Goal: Information Seeking & Learning: Learn about a topic

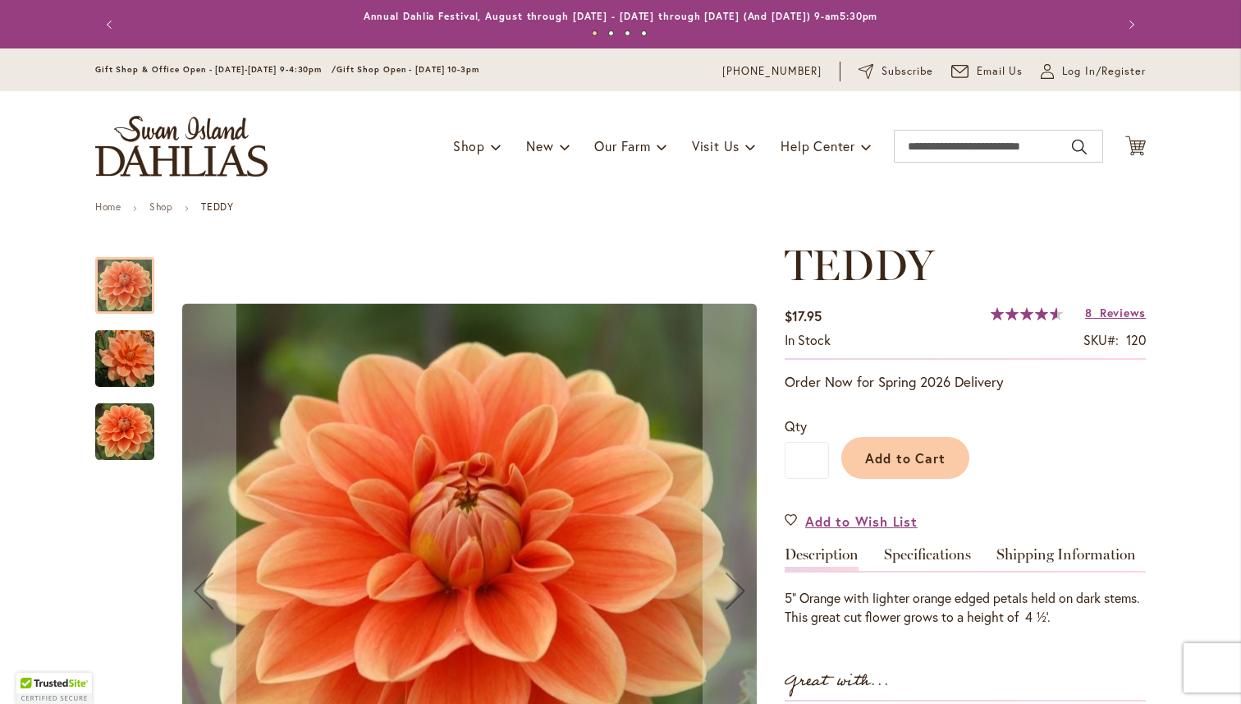
type input "**********"
click at [141, 365] on img "Teddy" at bounding box center [125, 358] width 118 height 79
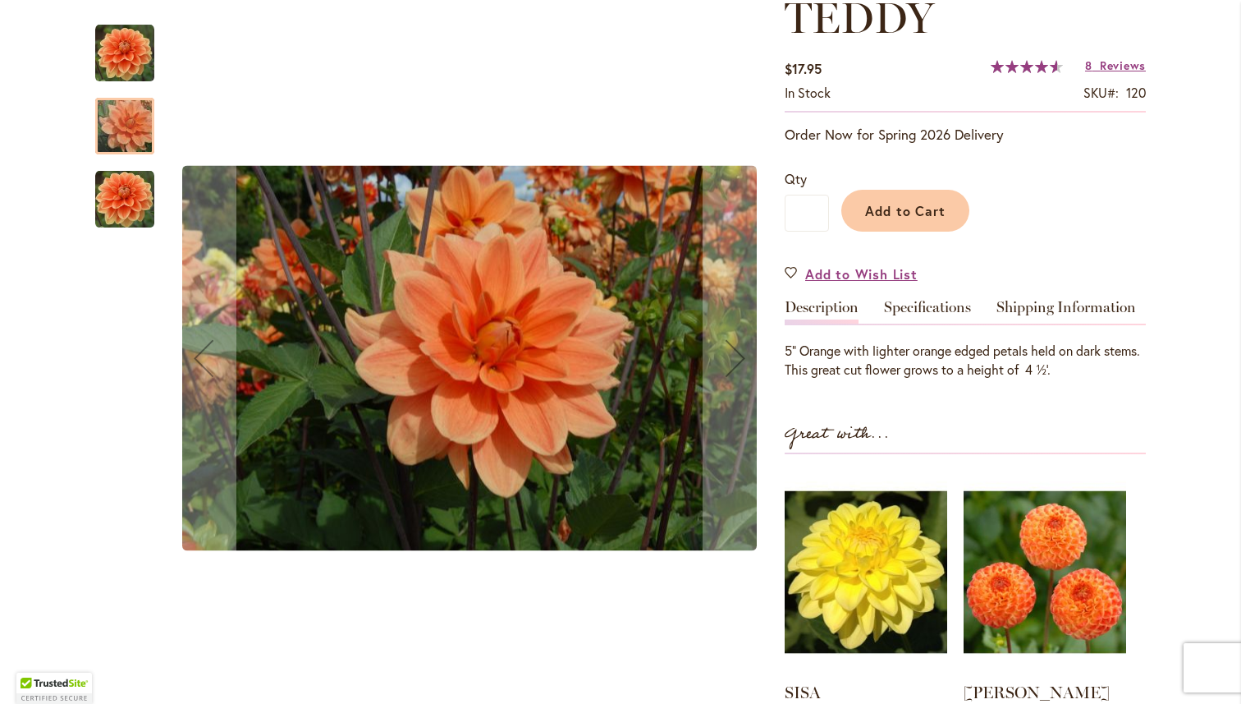
scroll to position [248, 0]
click at [112, 217] on img "Teddy" at bounding box center [124, 199] width 59 height 59
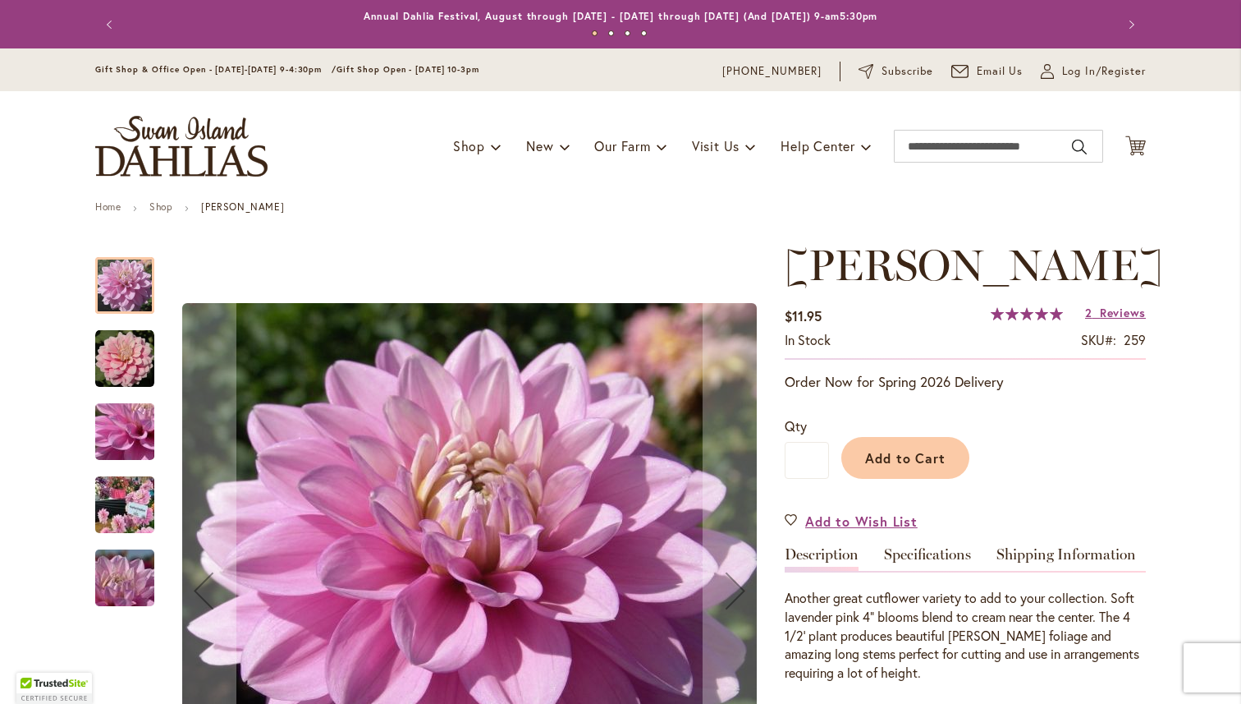
type input "**********"
click at [122, 358] on img "HEATHER FEATHER" at bounding box center [124, 358] width 59 height 59
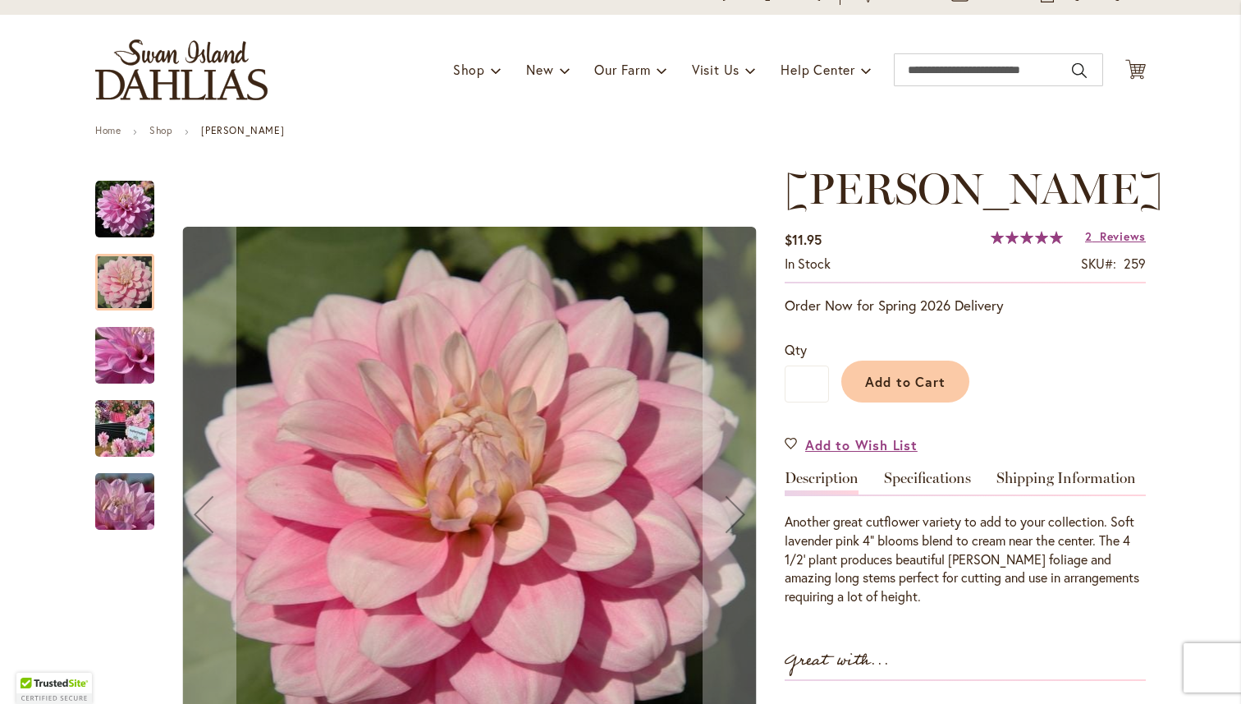
scroll to position [88, 0]
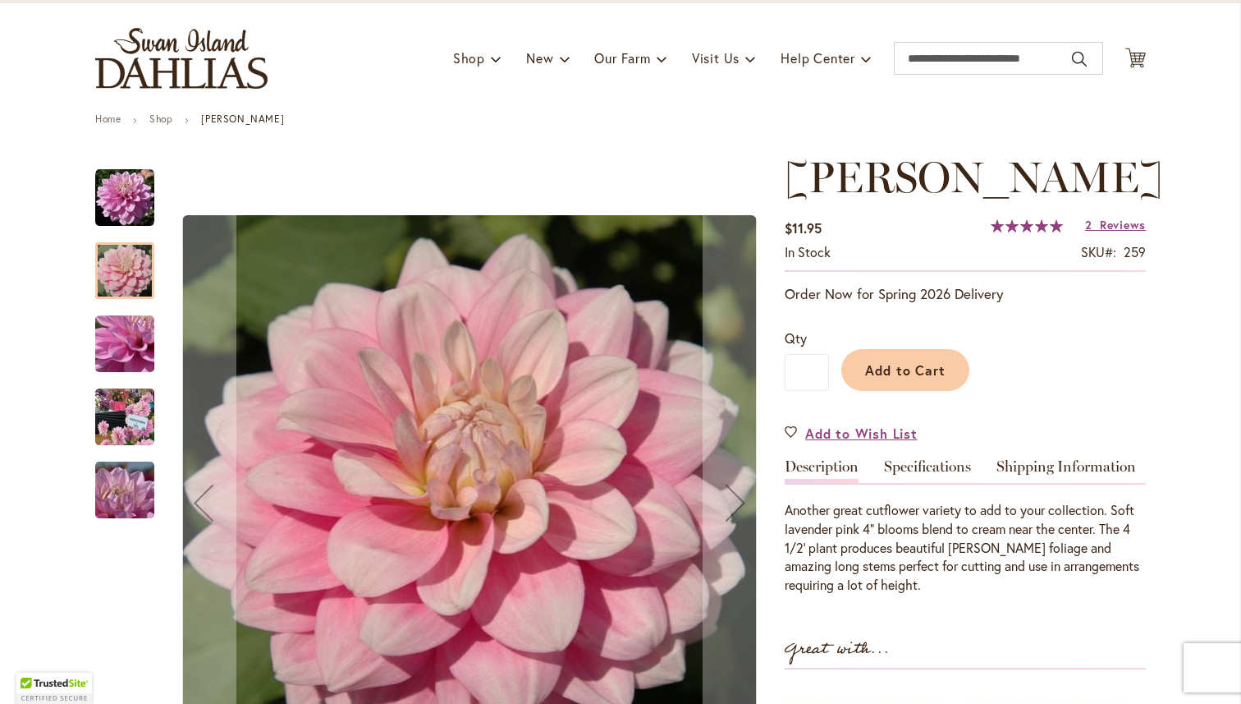
click at [98, 336] on img "HEATHER FEATHER" at bounding box center [125, 344] width 118 height 89
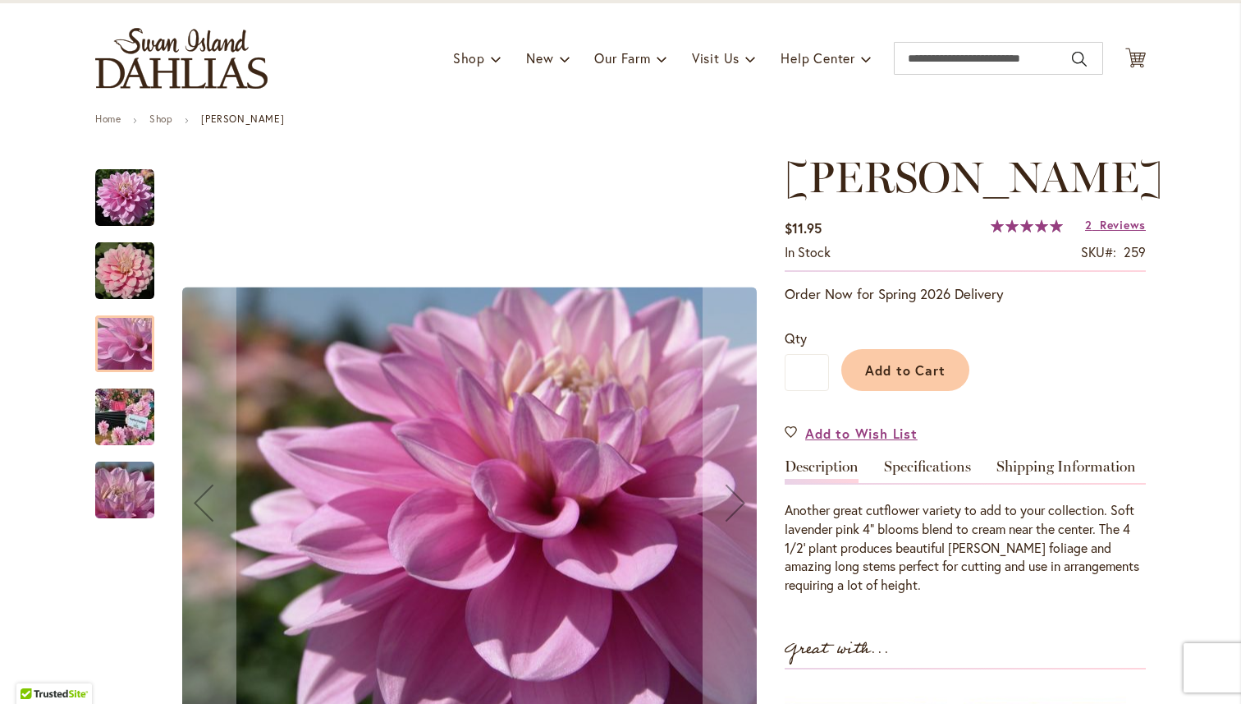
click at [126, 434] on img "HEATHER FEATHER" at bounding box center [125, 417] width 118 height 89
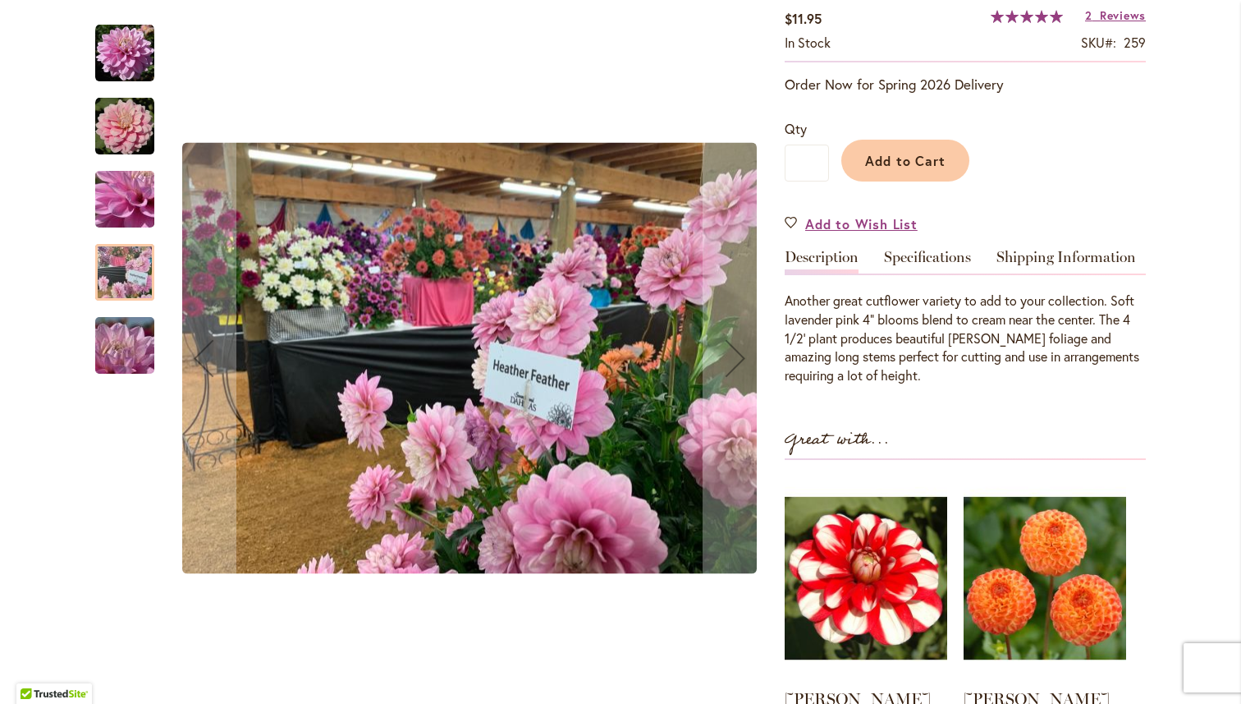
scroll to position [300, 0]
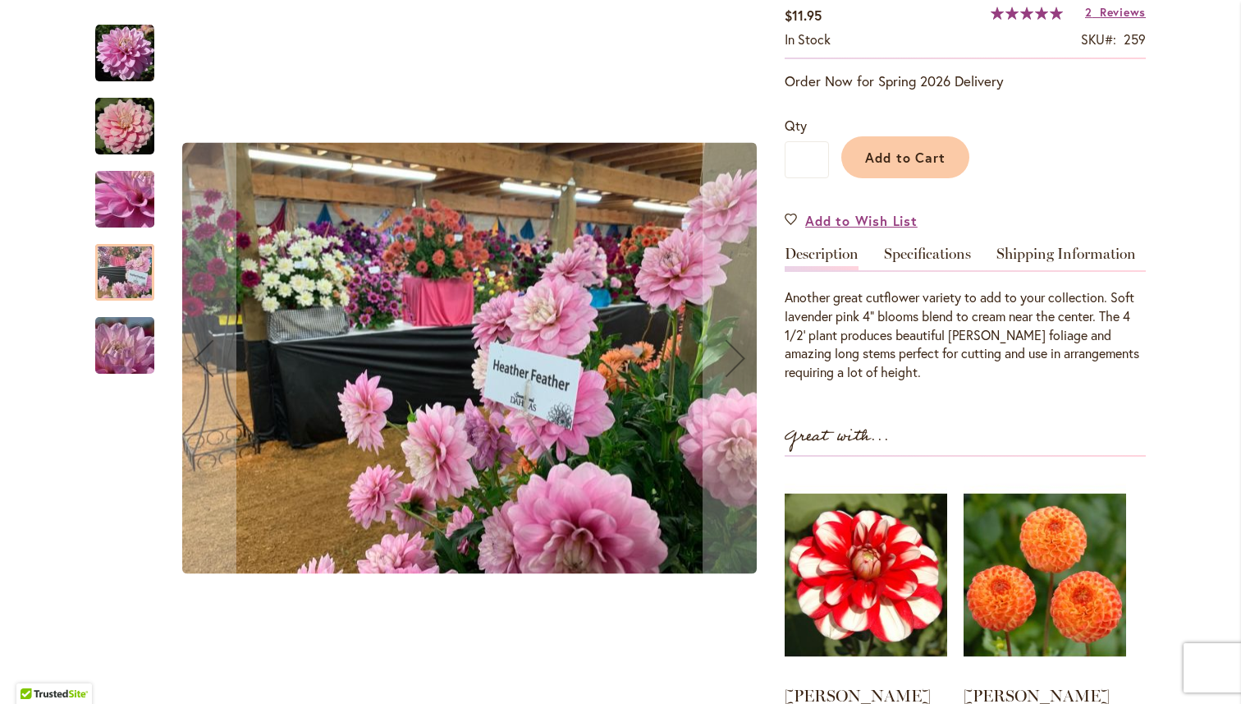
click at [120, 356] on img "HEATHER FEATHER" at bounding box center [125, 345] width 118 height 89
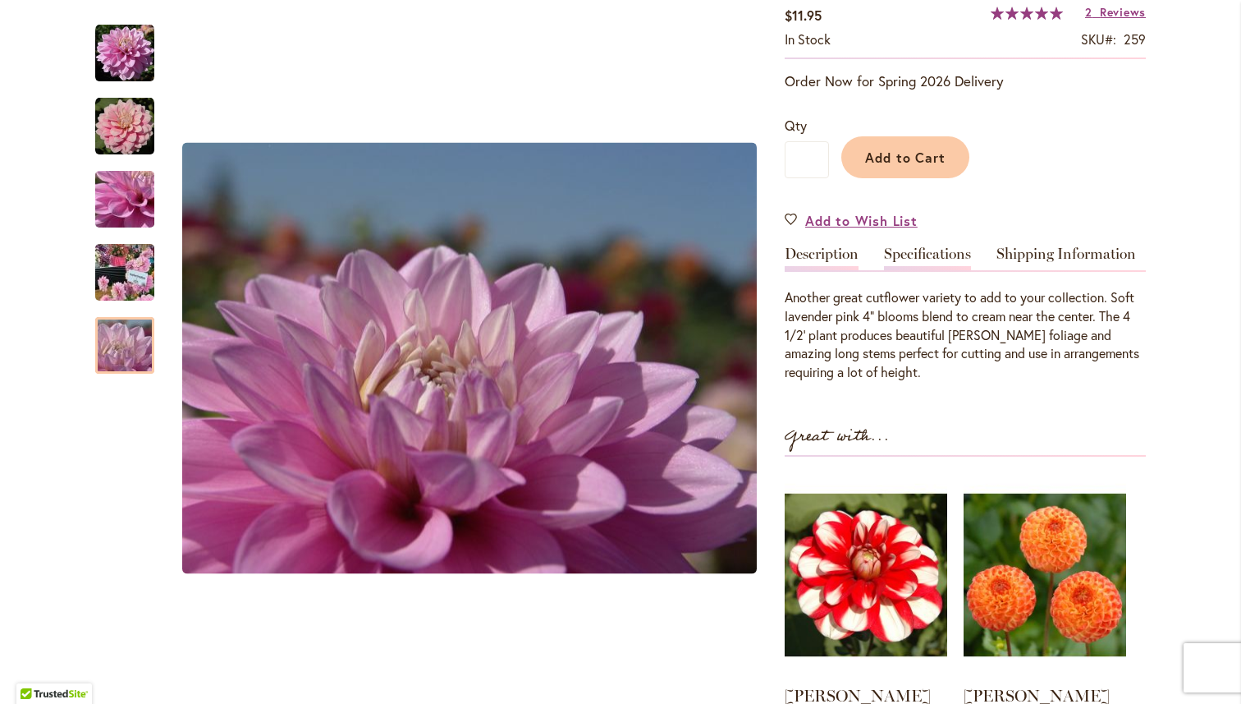
click at [919, 270] on link "Specifications" at bounding box center [927, 258] width 87 height 24
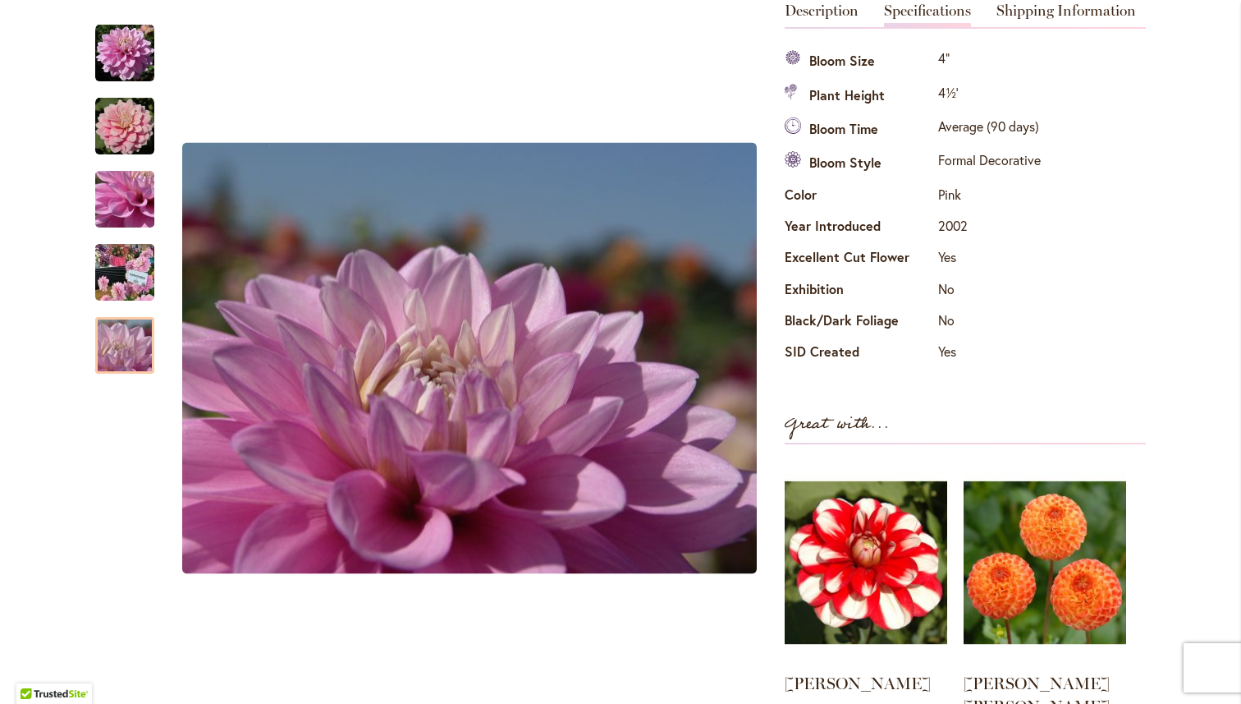
scroll to position [539, 0]
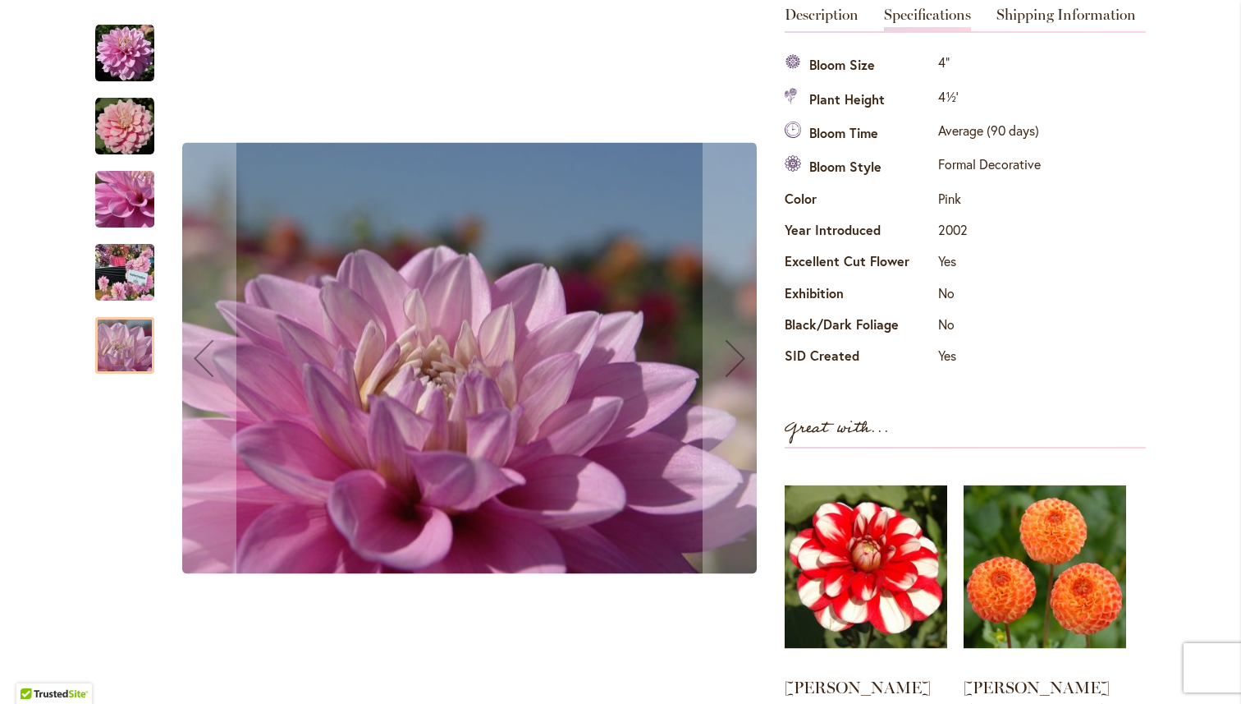
click at [110, 121] on img "HEATHER FEATHER" at bounding box center [124, 126] width 59 height 59
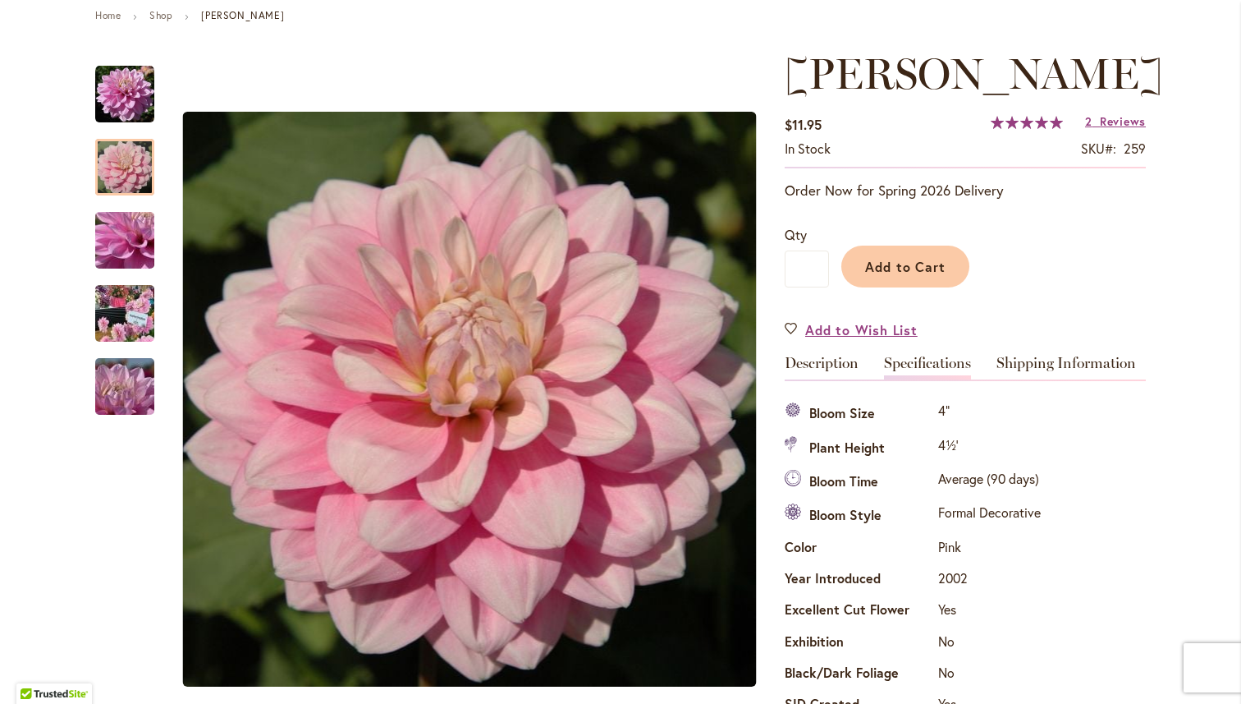
scroll to position [190, 0]
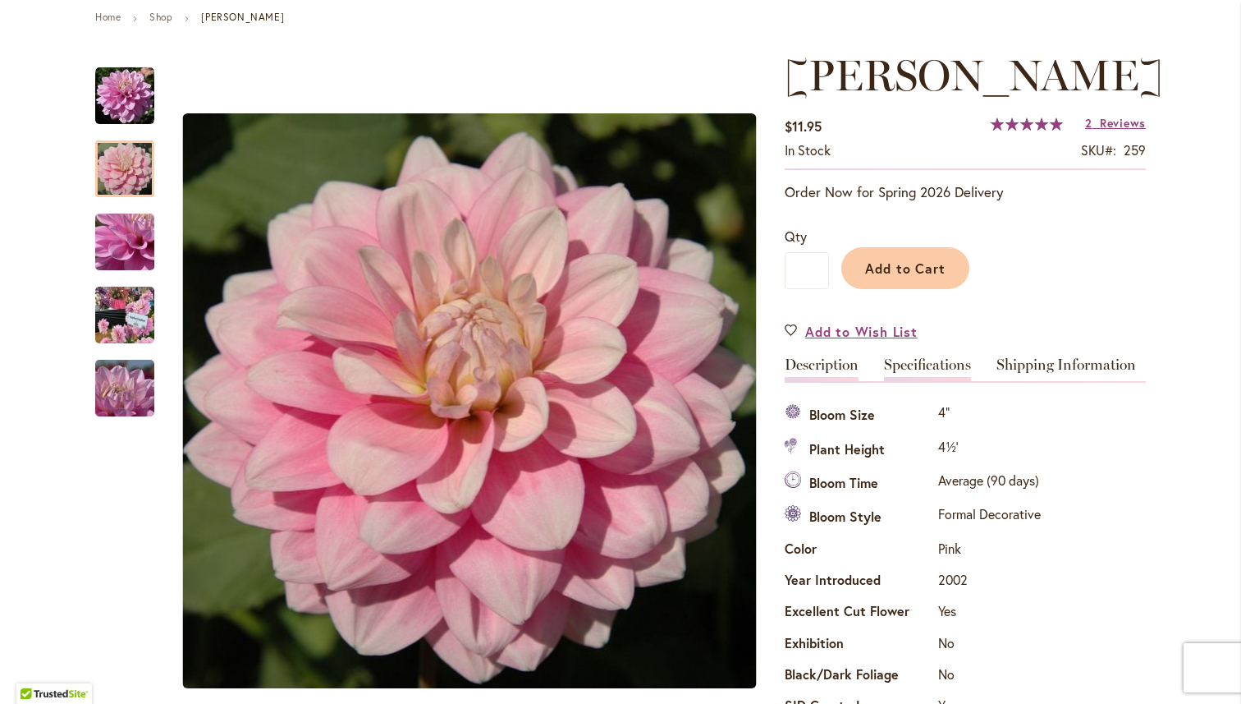
click at [824, 381] on link "Description" at bounding box center [822, 369] width 74 height 24
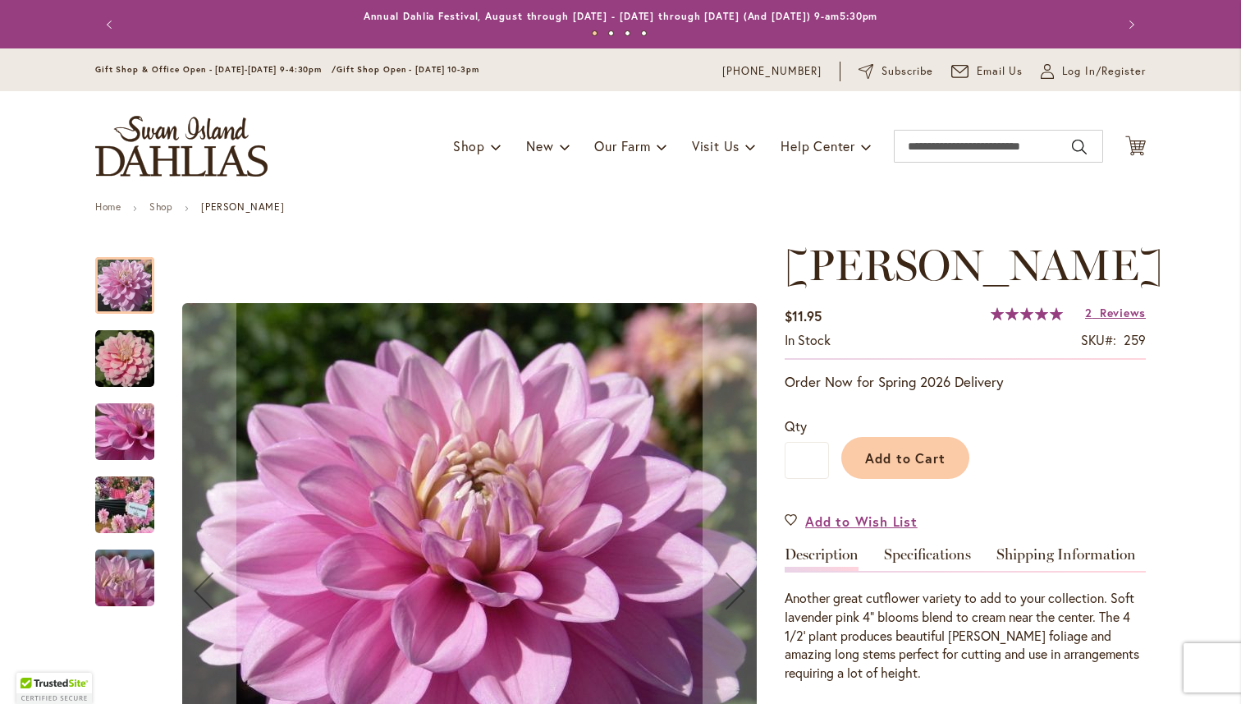
scroll to position [2, 0]
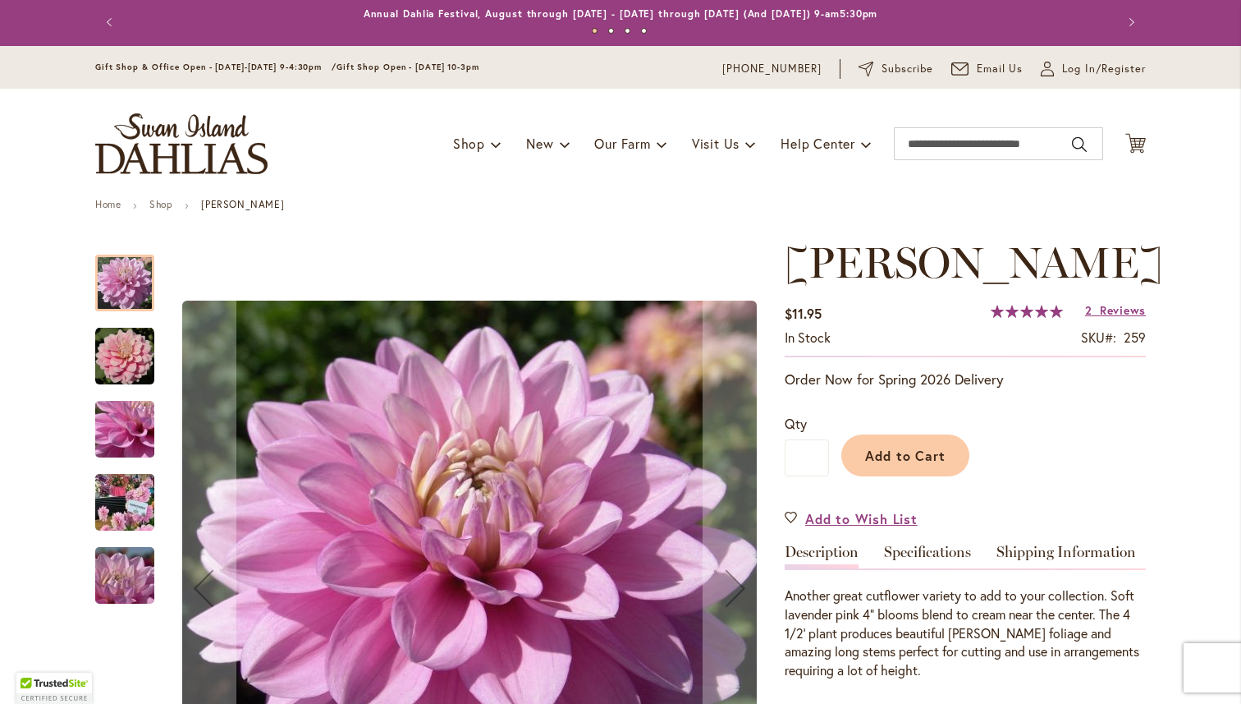
type input "**********"
click at [126, 367] on img "HEATHER FEATHER" at bounding box center [124, 356] width 59 height 59
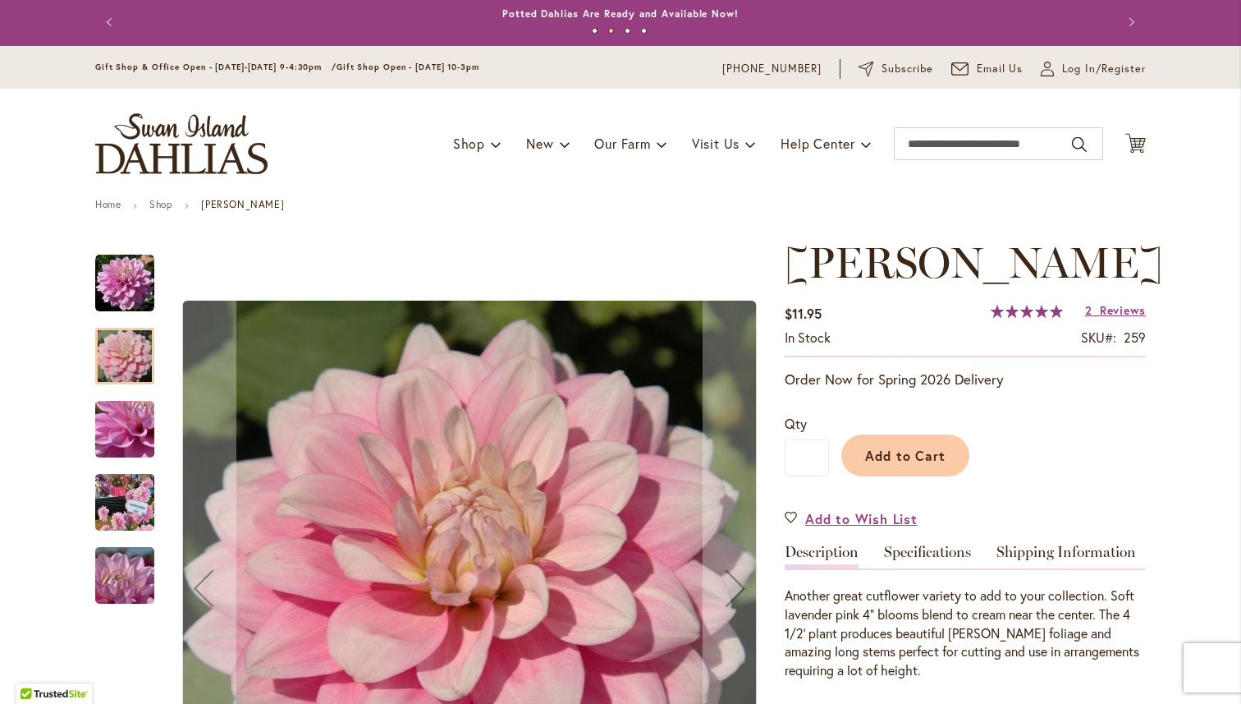
click at [126, 415] on img "HEATHER FEATHER" at bounding box center [125, 429] width 118 height 89
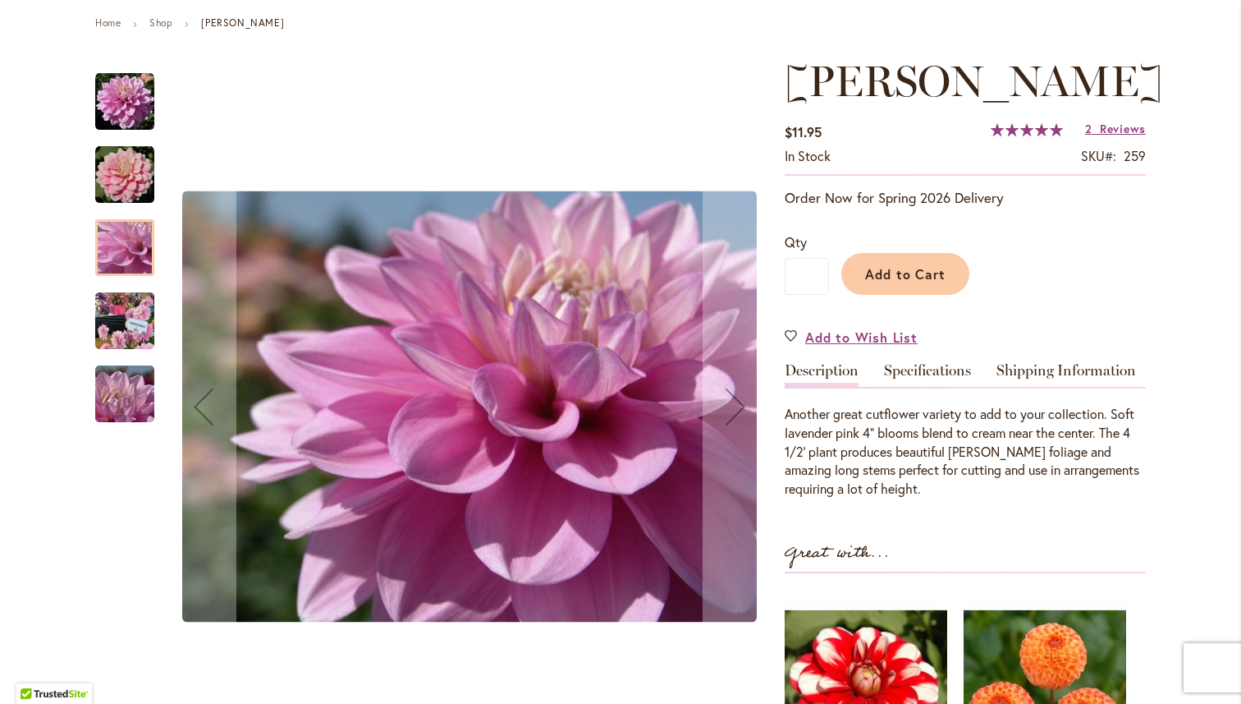
scroll to position [185, 0]
click at [117, 334] on img "HEATHER FEATHER" at bounding box center [125, 320] width 118 height 89
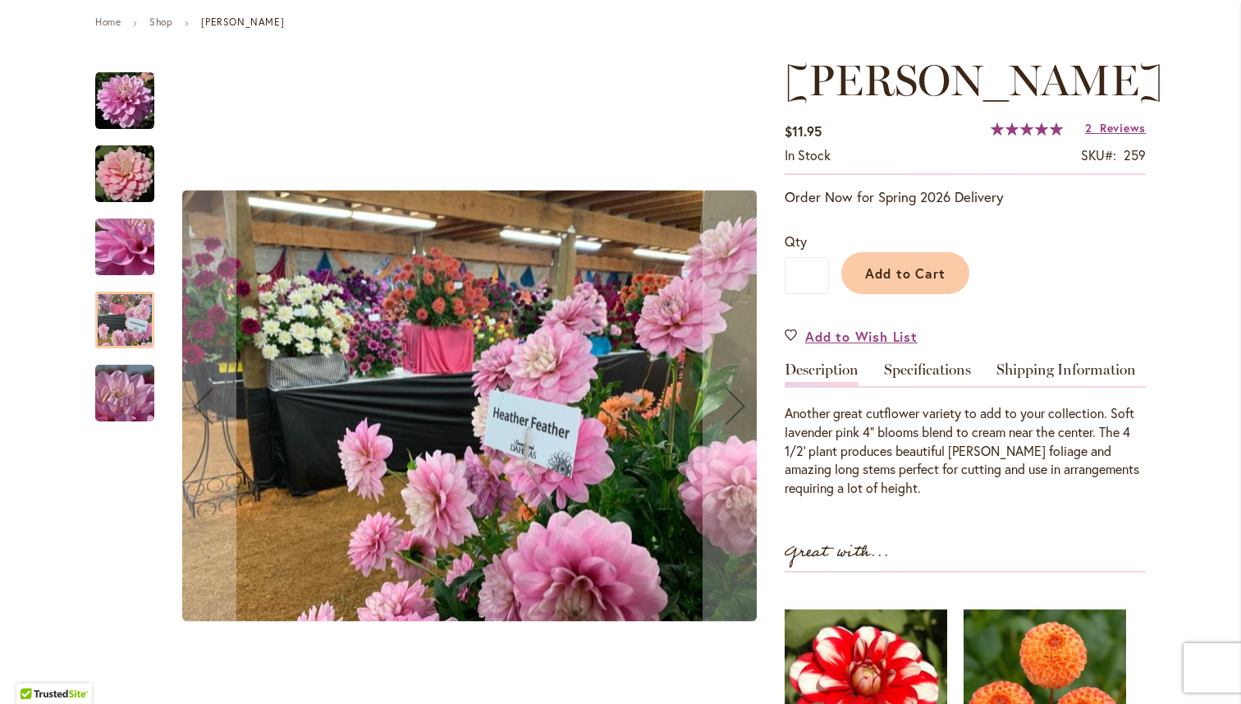
click at [116, 401] on img "HEATHER FEATHER" at bounding box center [125, 393] width 118 height 89
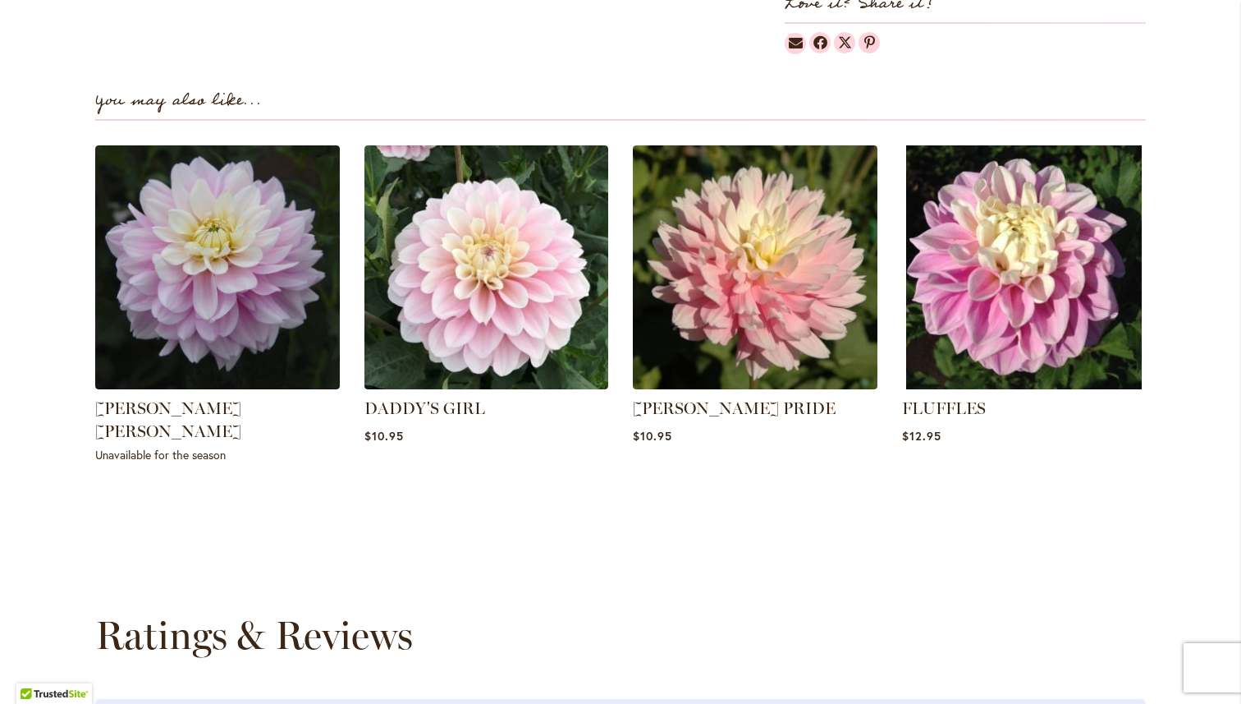
scroll to position [1133, 0]
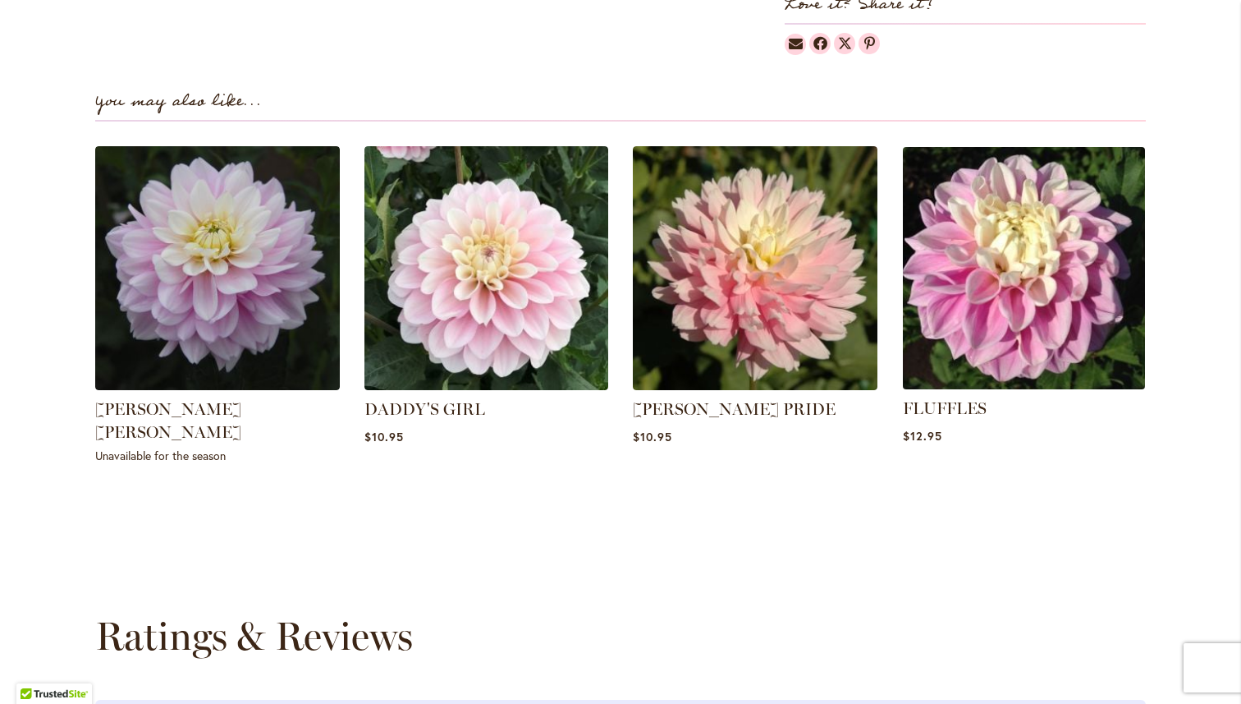
click at [1013, 287] on img at bounding box center [1023, 267] width 254 height 254
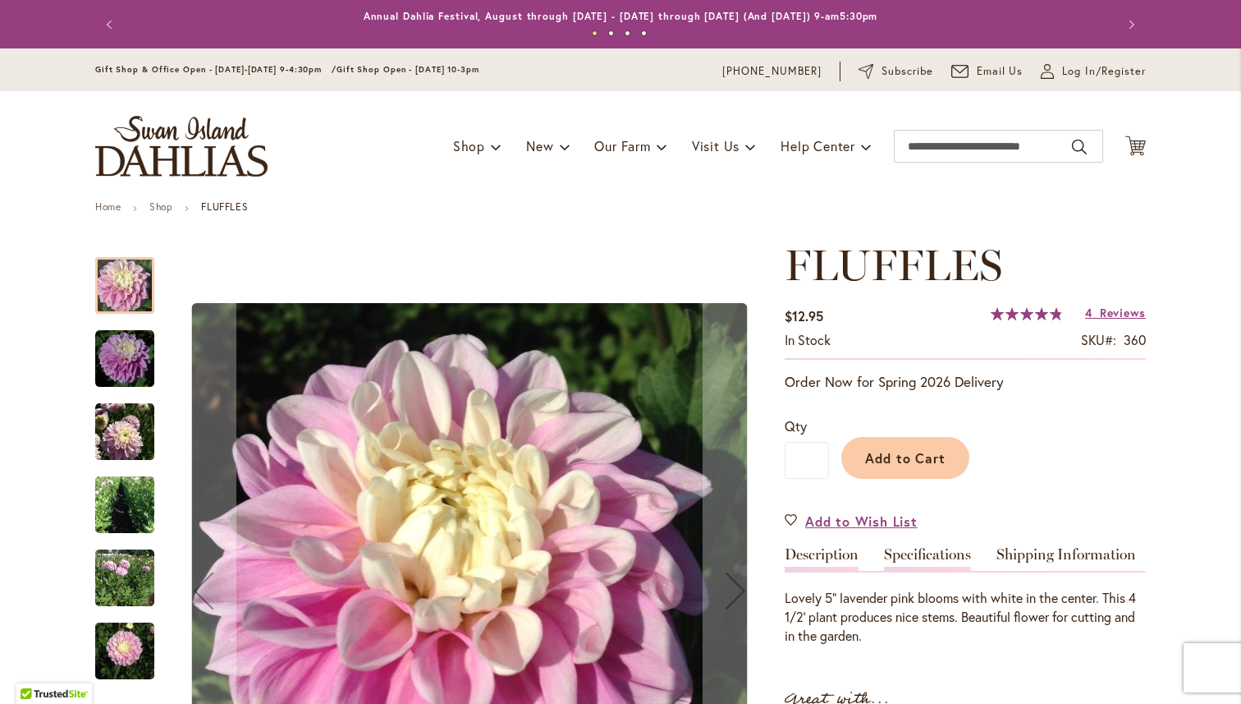
type input "**********"
click at [917, 551] on link "Specifications" at bounding box center [927, 559] width 87 height 24
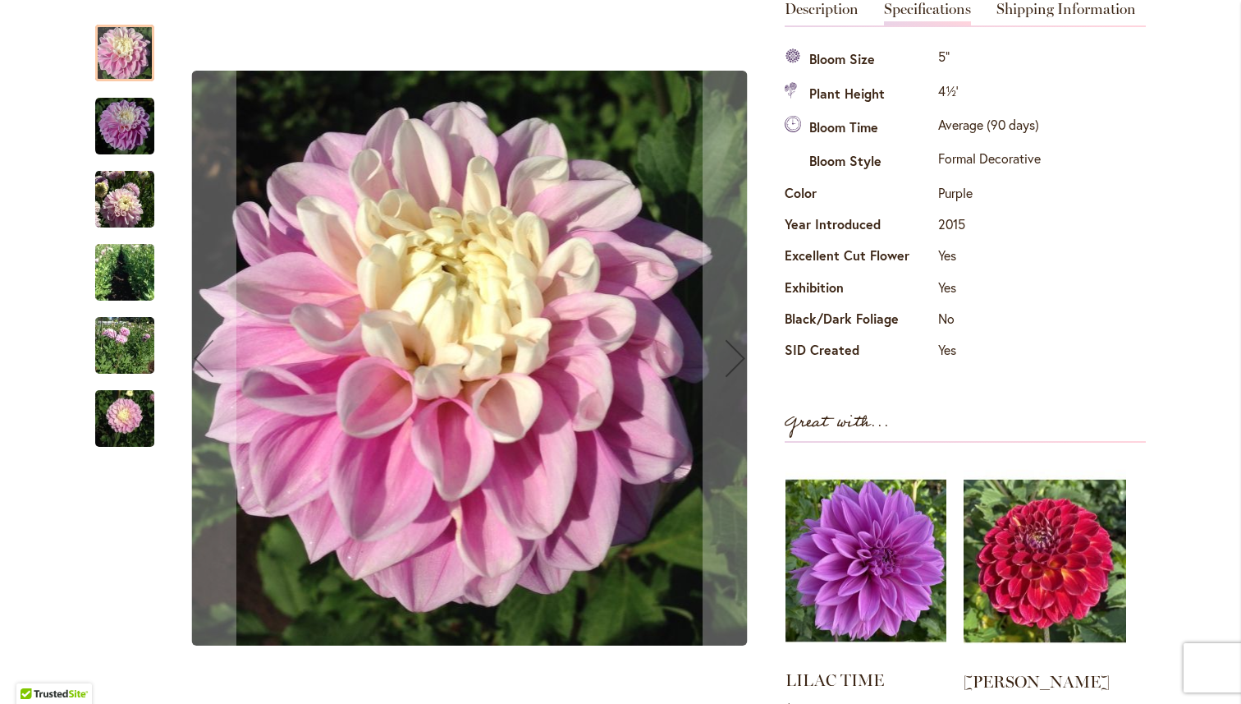
scroll to position [541, 0]
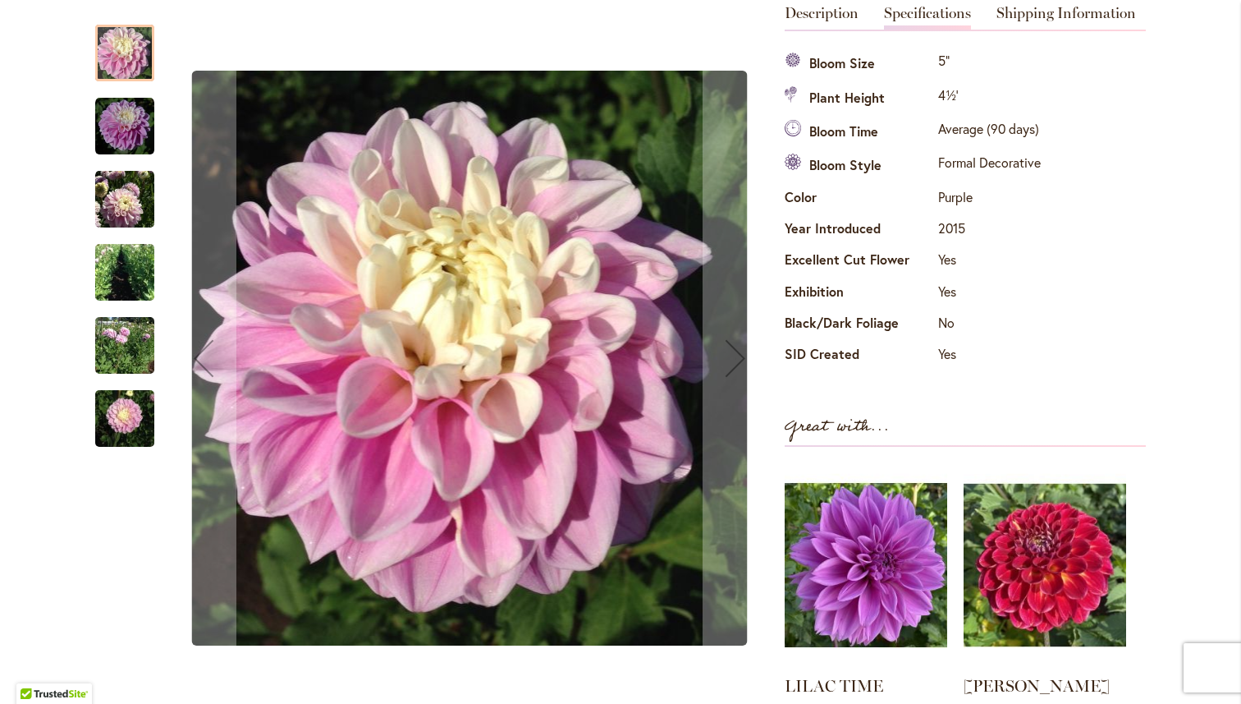
click at [122, 406] on img "FLUFFLES" at bounding box center [124, 418] width 59 height 79
